Goal: Check status: Check status

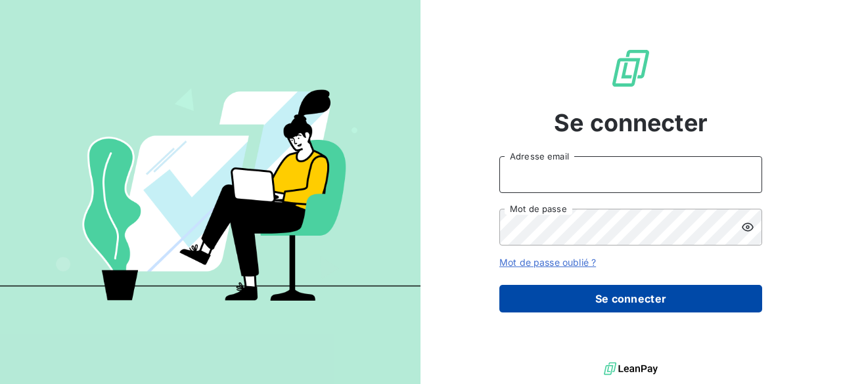
type input "[PERSON_NAME][EMAIL_ADDRESS][DOMAIN_NAME]"
click at [577, 302] on button "Se connecter" at bounding box center [630, 299] width 263 height 28
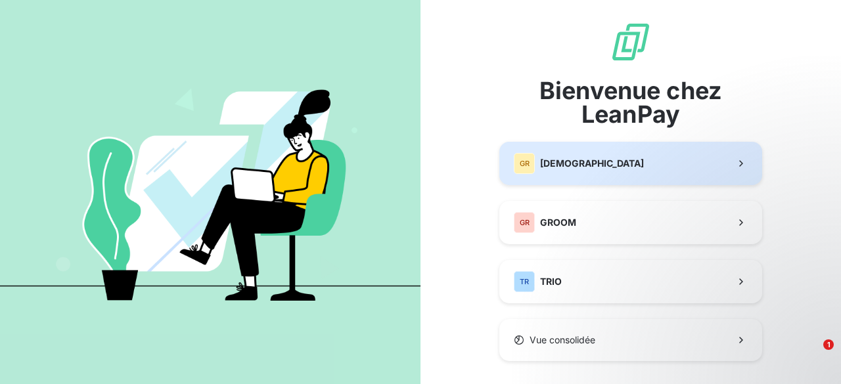
click at [581, 150] on button "GR GREENWISHES" at bounding box center [630, 163] width 263 height 43
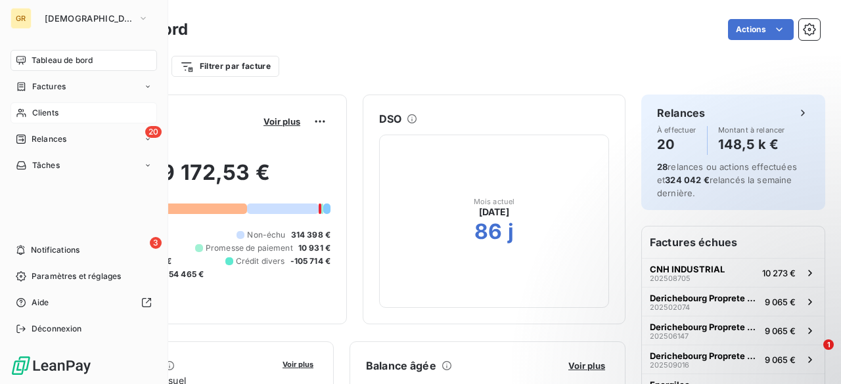
click at [106, 111] on div "Clients" at bounding box center [84, 112] width 146 height 21
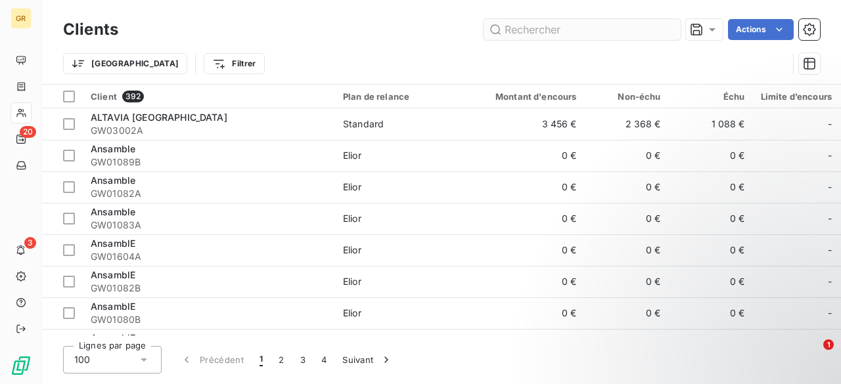
click at [515, 20] on input "text" at bounding box center [581, 29] width 197 height 21
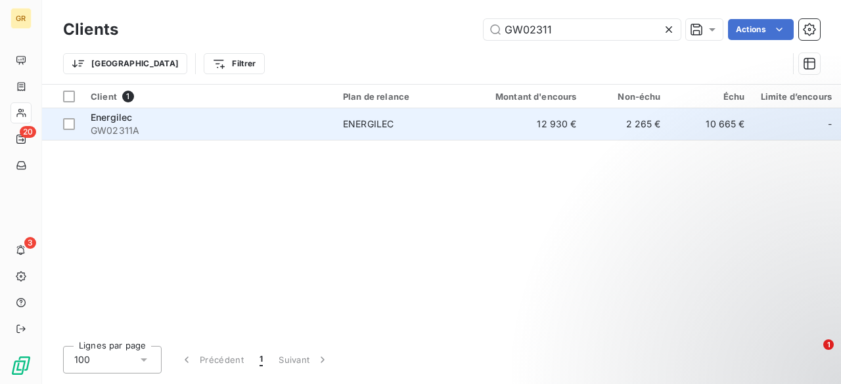
type input "GW02311"
click at [234, 119] on div "Energilec" at bounding box center [209, 117] width 236 height 13
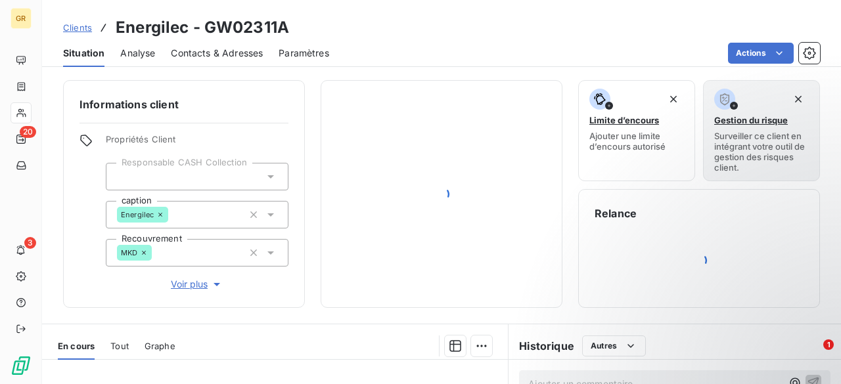
click at [234, 119] on div "Informations client Propriétés Client Responsable CASH Collection caption Energ…" at bounding box center [184, 194] width 242 height 228
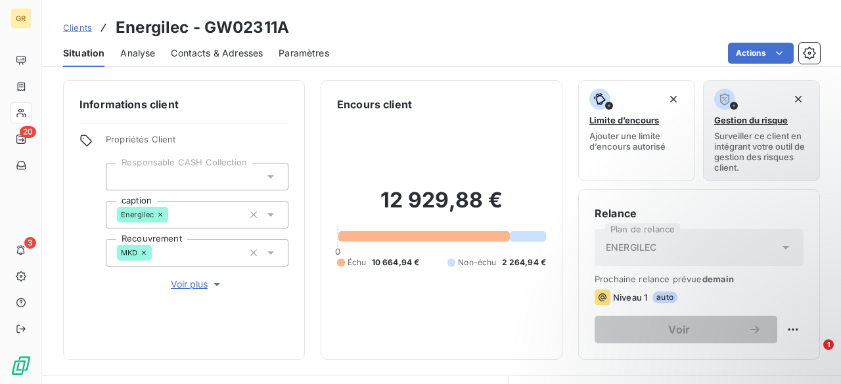
scroll to position [290, 0]
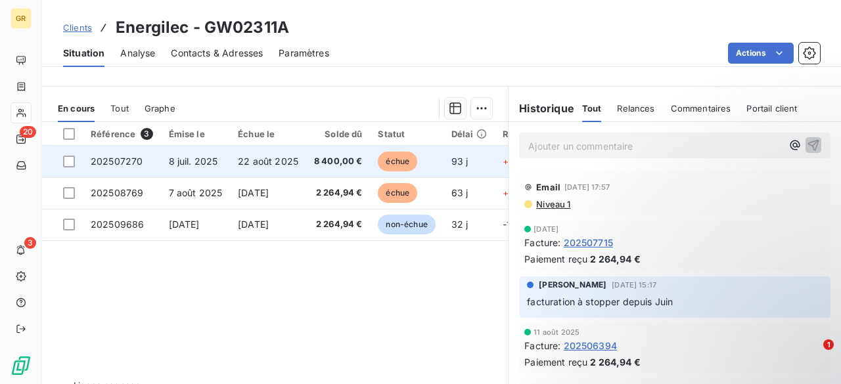
click at [246, 174] on td "22 août 2025" at bounding box center [268, 162] width 76 height 32
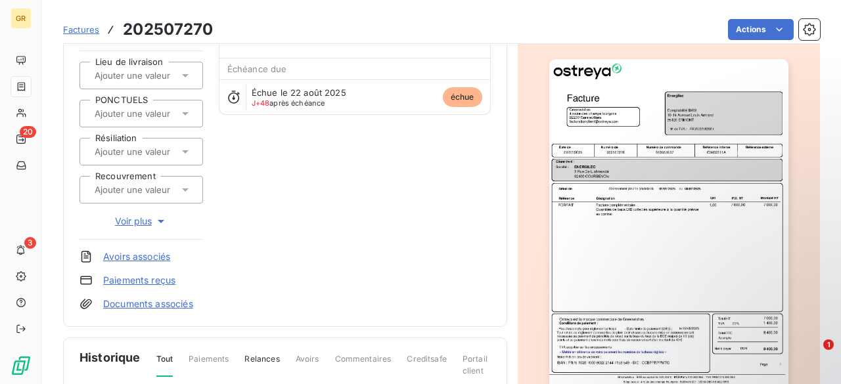
scroll to position [126, 0]
click at [652, 208] on img "button" at bounding box center [668, 228] width 239 height 338
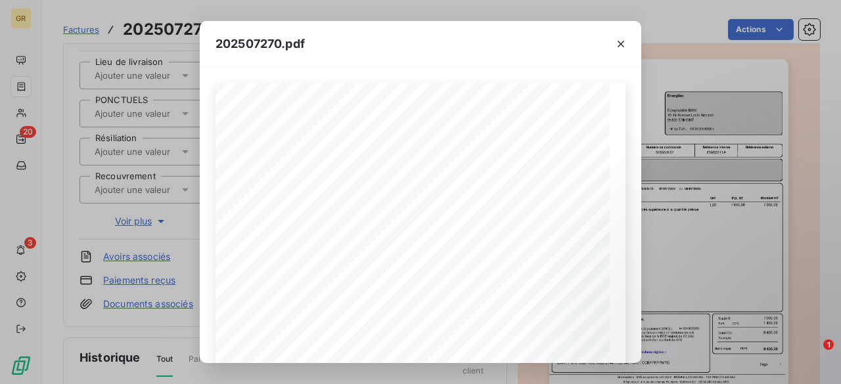
scroll to position [127, 0]
